Goal: Navigation & Orientation: Find specific page/section

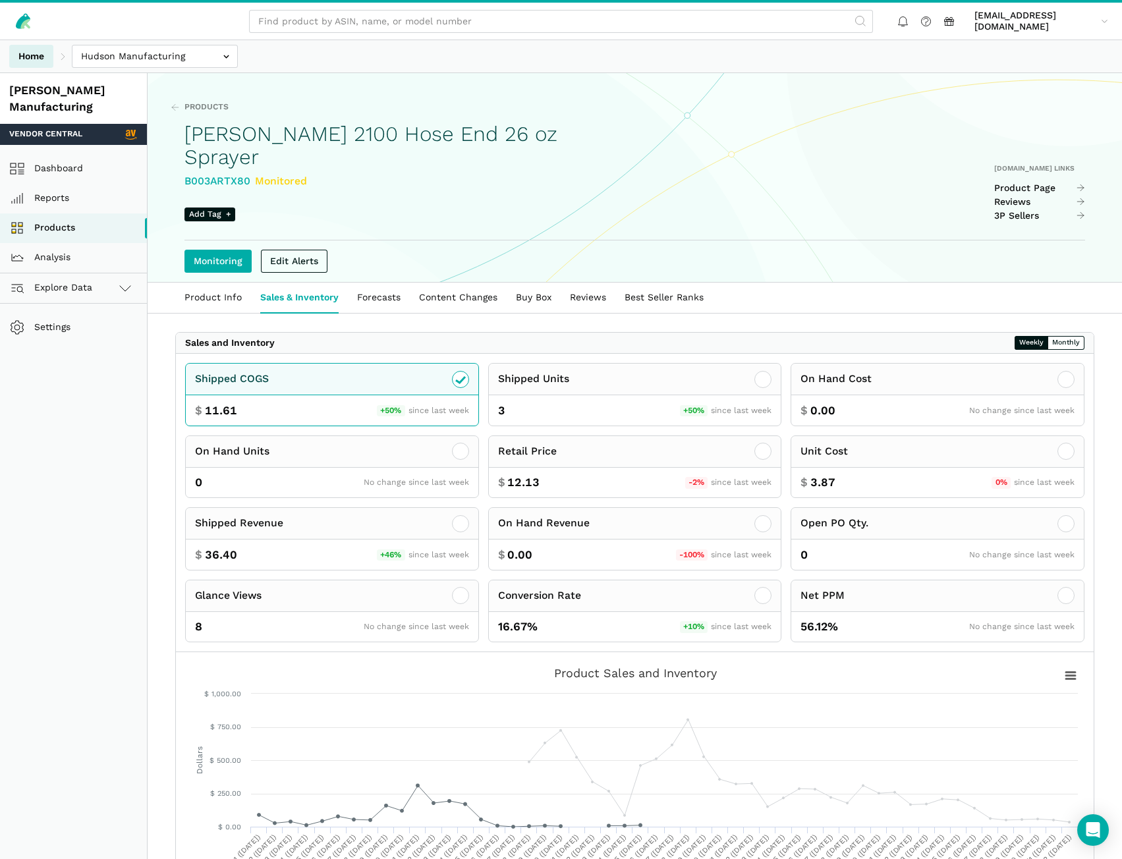
drag, startPoint x: 41, startPoint y: 58, endPoint x: 13, endPoint y: 58, distance: 29.0
click at [41, 58] on link "Home" at bounding box center [31, 56] width 44 height 23
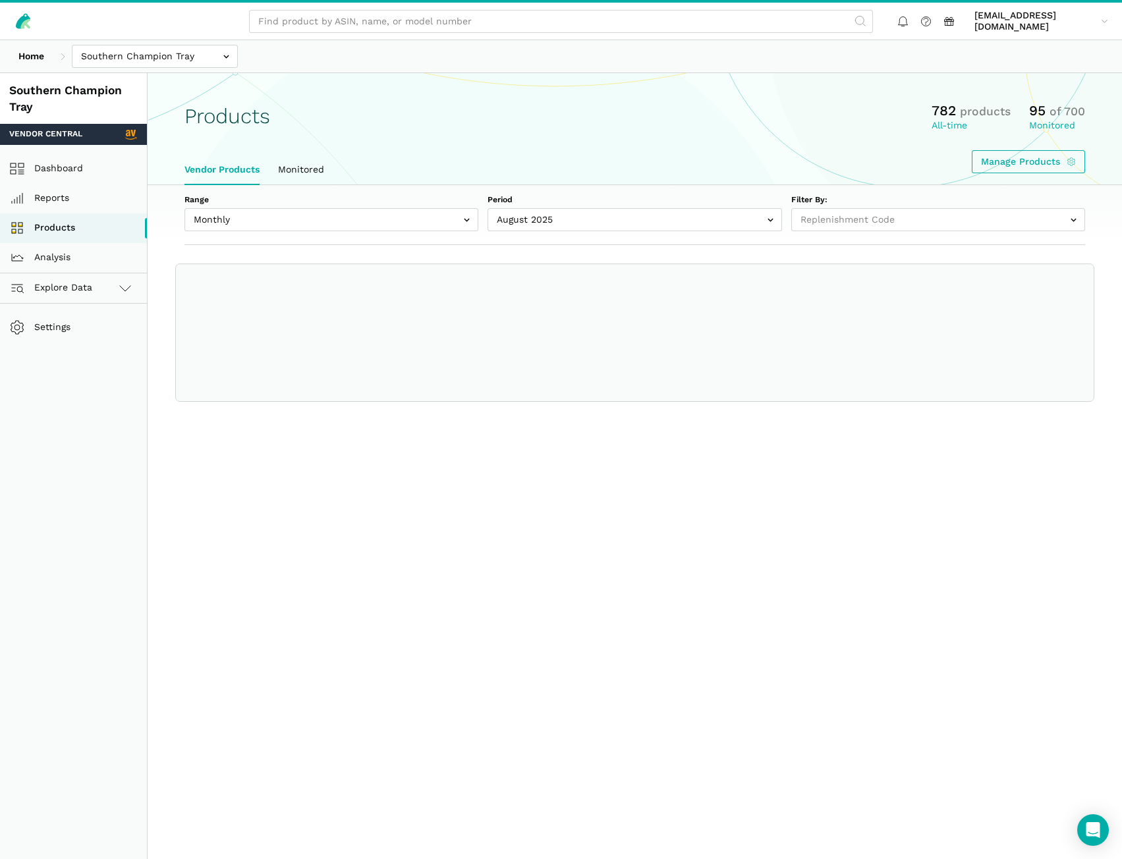
select select
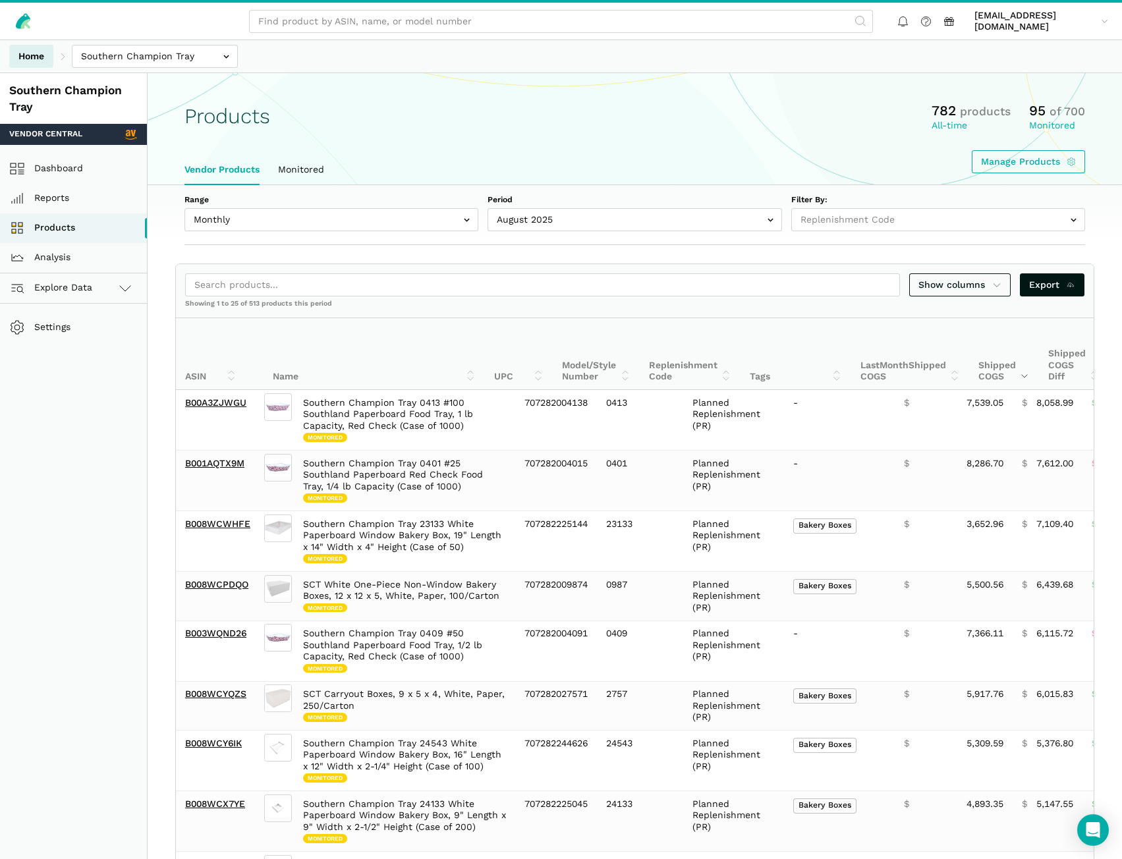
click at [37, 59] on link "Home" at bounding box center [31, 56] width 44 height 23
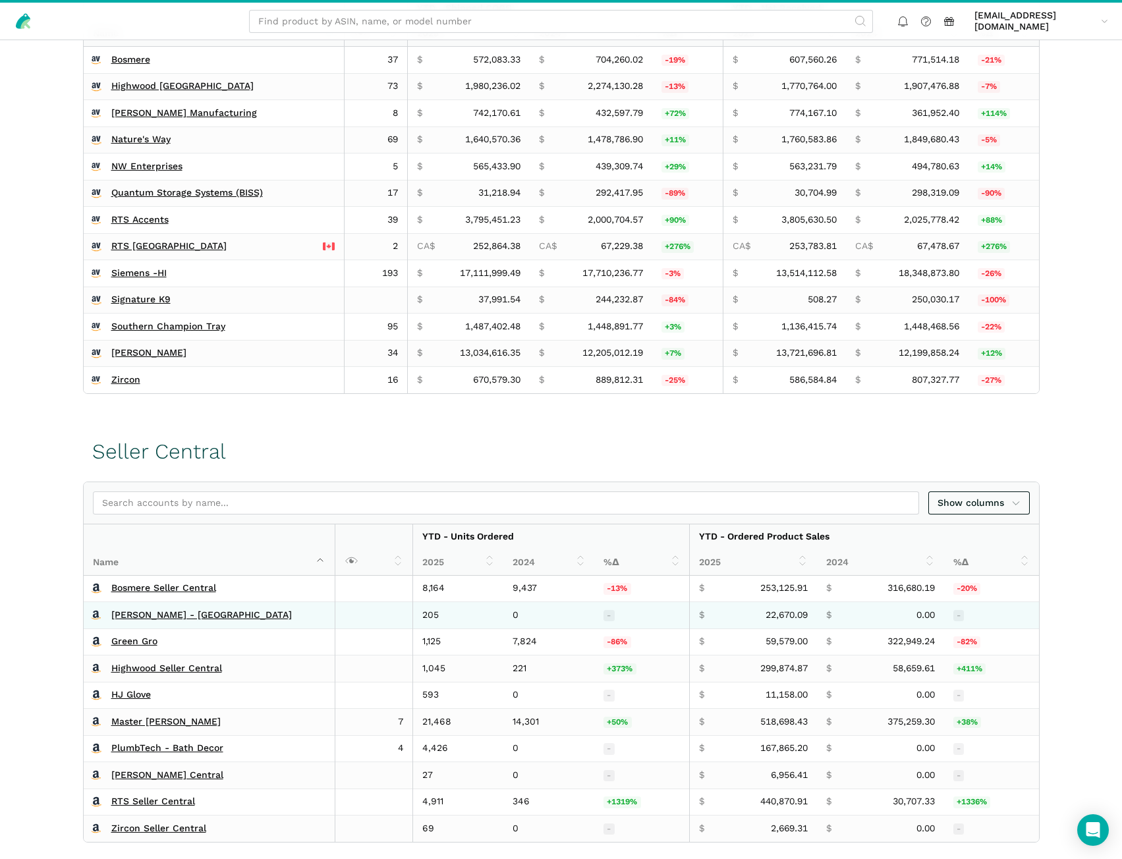
scroll to position [395, 0]
